Goal: Task Accomplishment & Management: Use online tool/utility

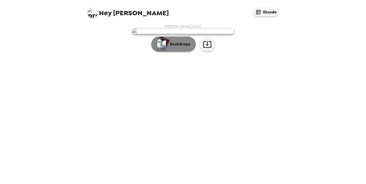
click at [180, 47] on p "Backdrops" at bounding box center [178, 44] width 23 height 6
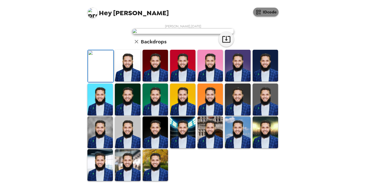
click at [229, 44] on icon "button" at bounding box center [226, 39] width 9 height 9
click at [268, 11] on button "IDcode" at bounding box center [265, 12] width 25 height 9
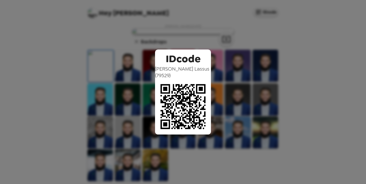
click at [258, 92] on div "IDcode [PERSON_NAME] ( 79529 )" at bounding box center [183, 92] width 366 height 184
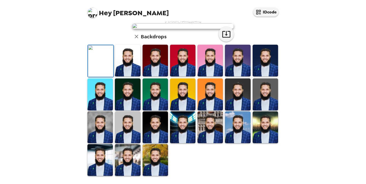
scroll to position [127, 0]
click at [129, 158] on img at bounding box center [127, 160] width 25 height 32
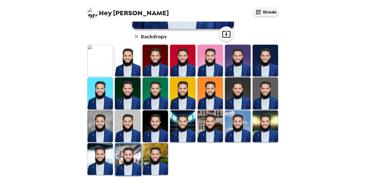
scroll to position [0, 0]
